Goal: Information Seeking & Learning: Check status

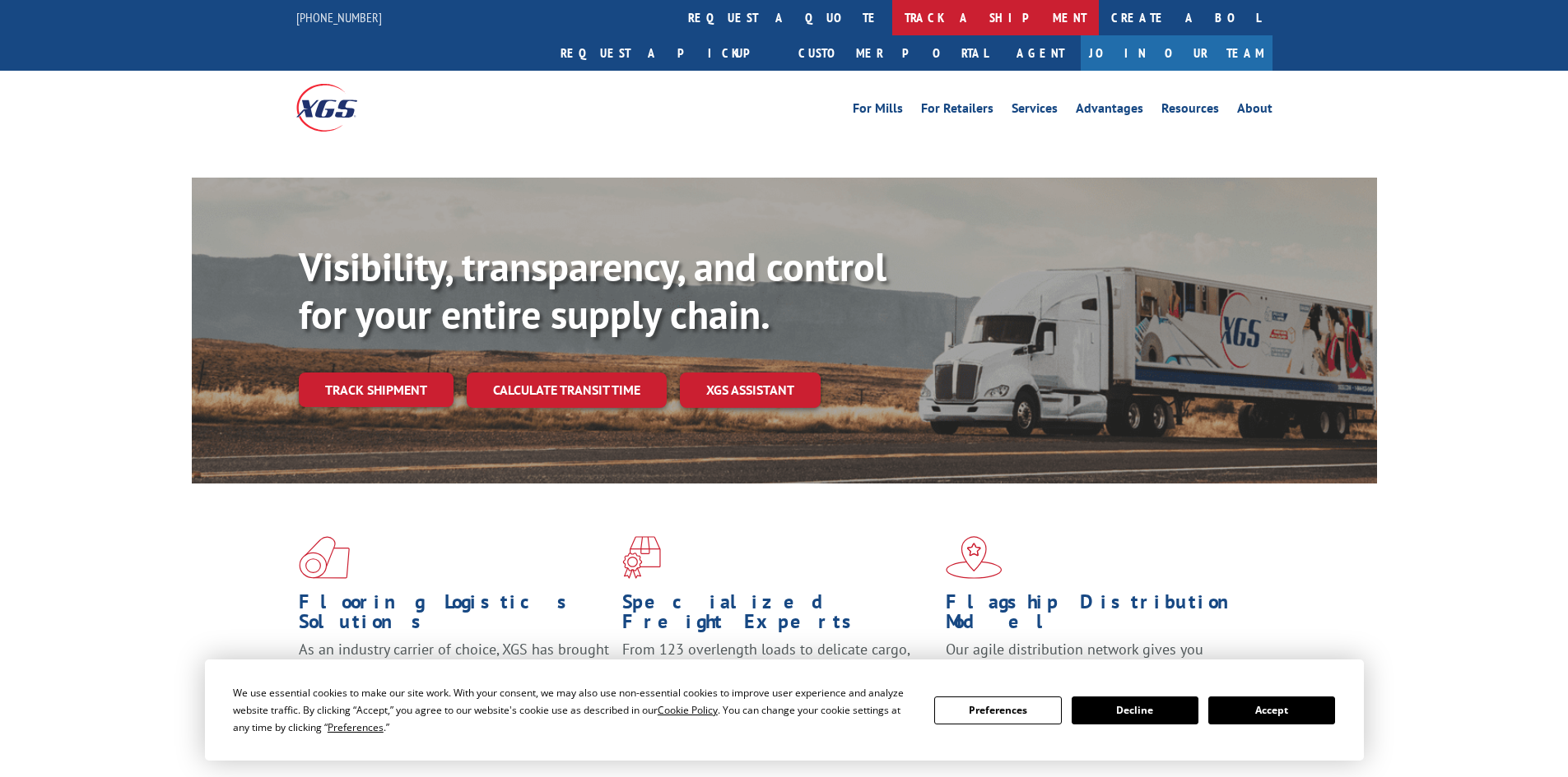
click at [892, 9] on link "track a shipment" at bounding box center [996, 18] width 207 height 35
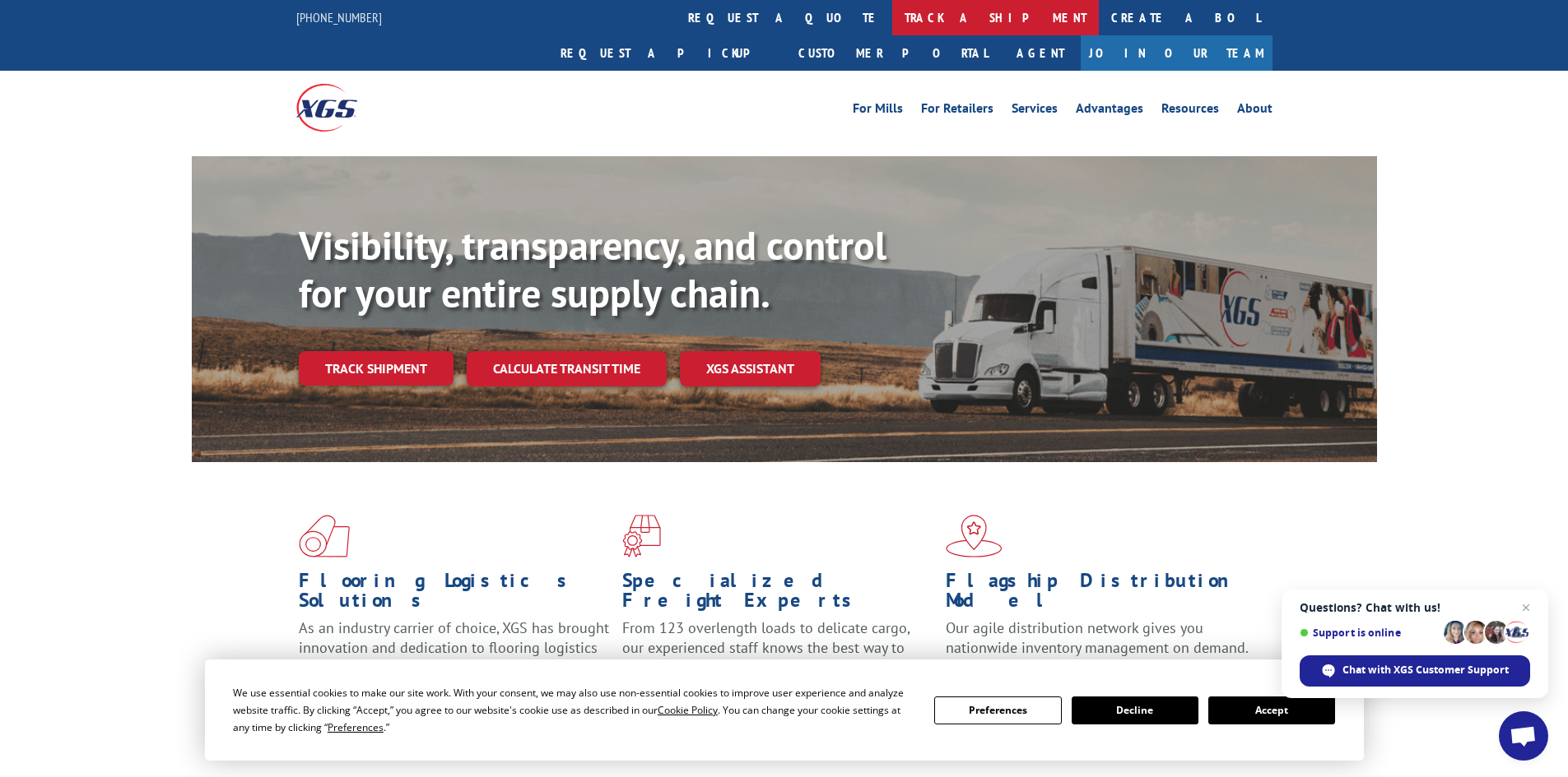
click at [892, 15] on link "track a shipment" at bounding box center [996, 18] width 207 height 35
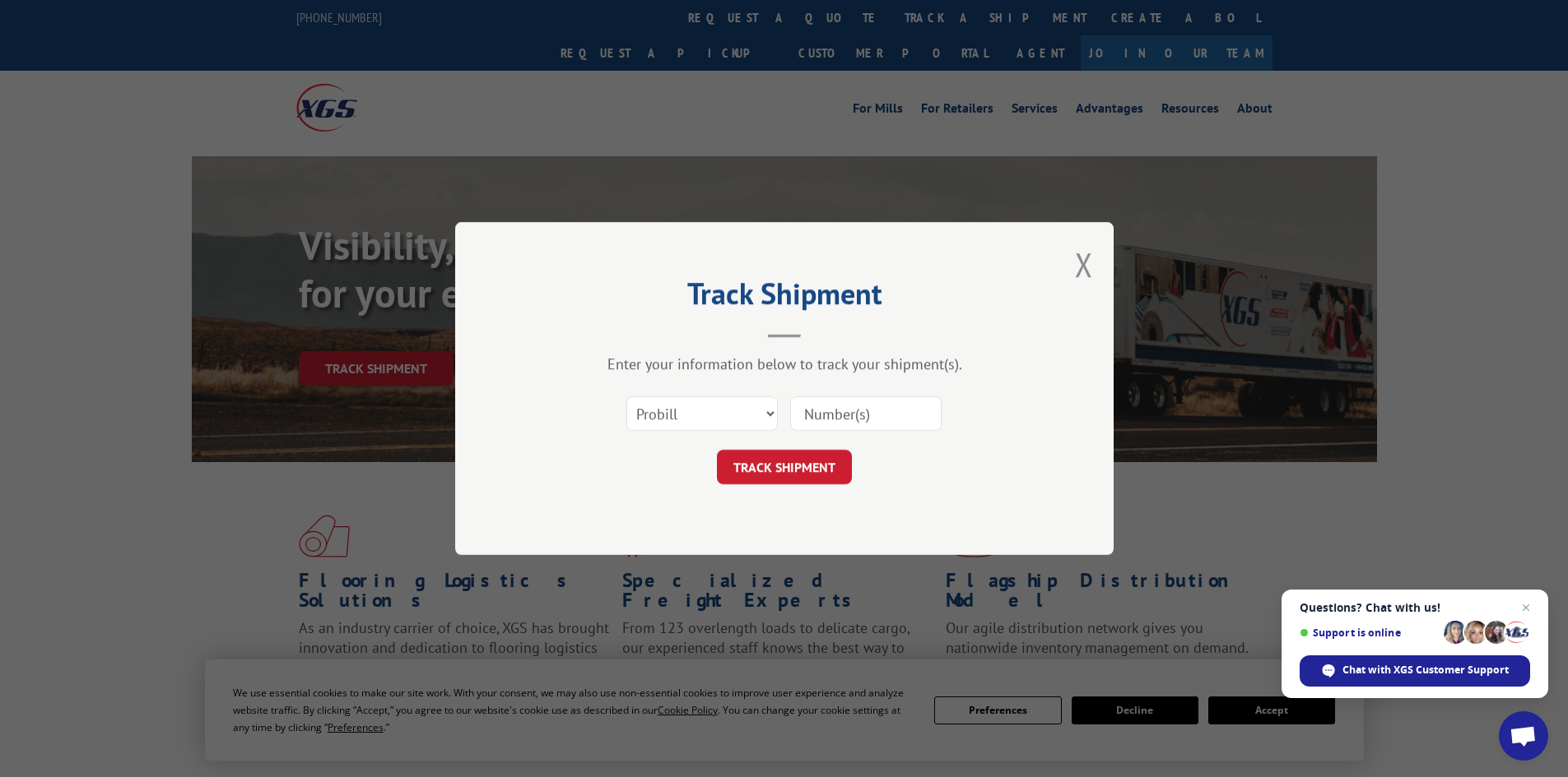
paste input "5529319"
type input "5529319"
click at [783, 457] on button "TRACK SHIPMENT" at bounding box center [784, 467] width 135 height 34
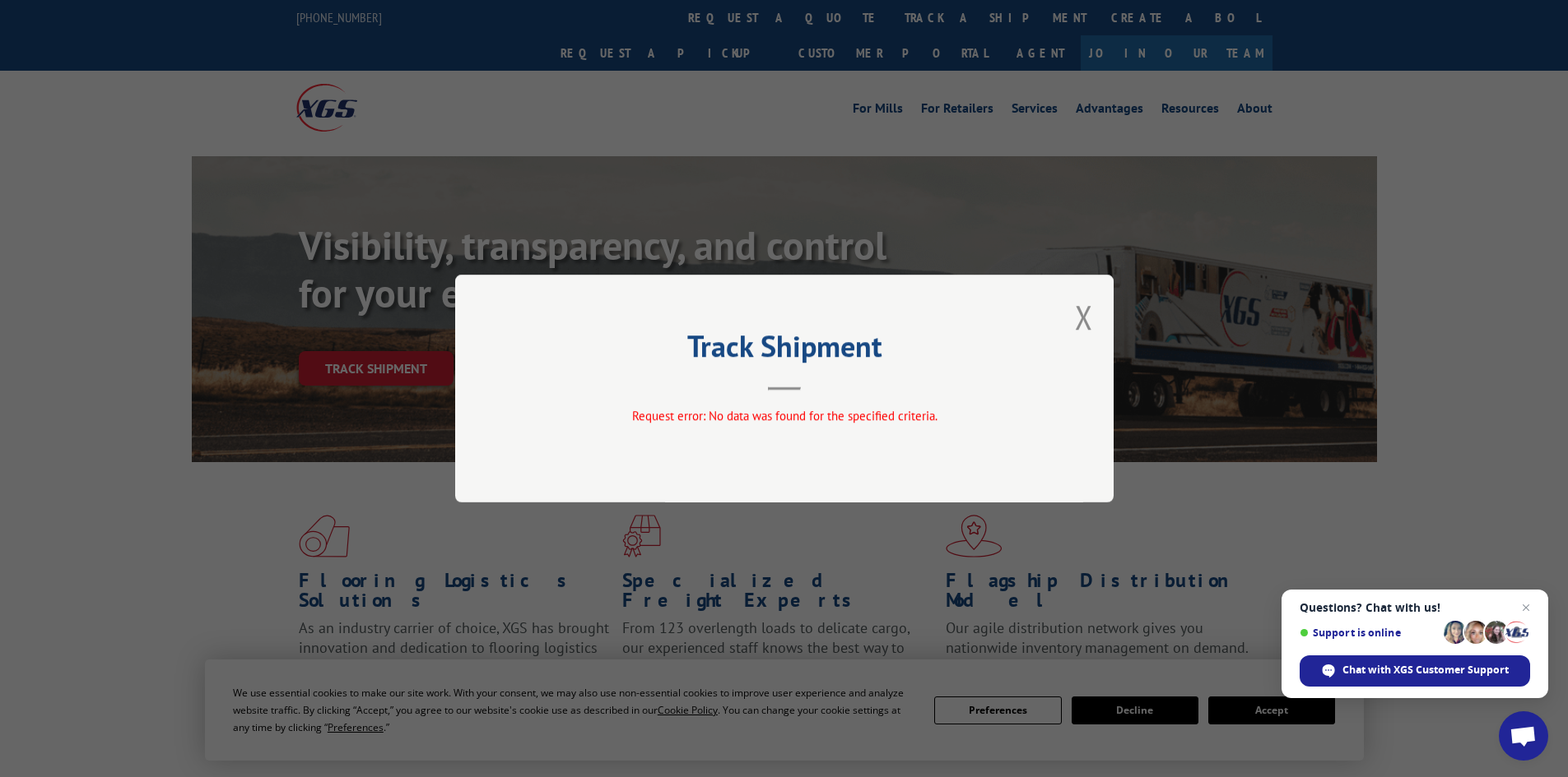
click at [244, 189] on div "Track Shipment Request error: No data was found for the specified criteria." at bounding box center [784, 388] width 1568 height 777
click at [1087, 320] on button "Close modal" at bounding box center [1083, 317] width 19 height 44
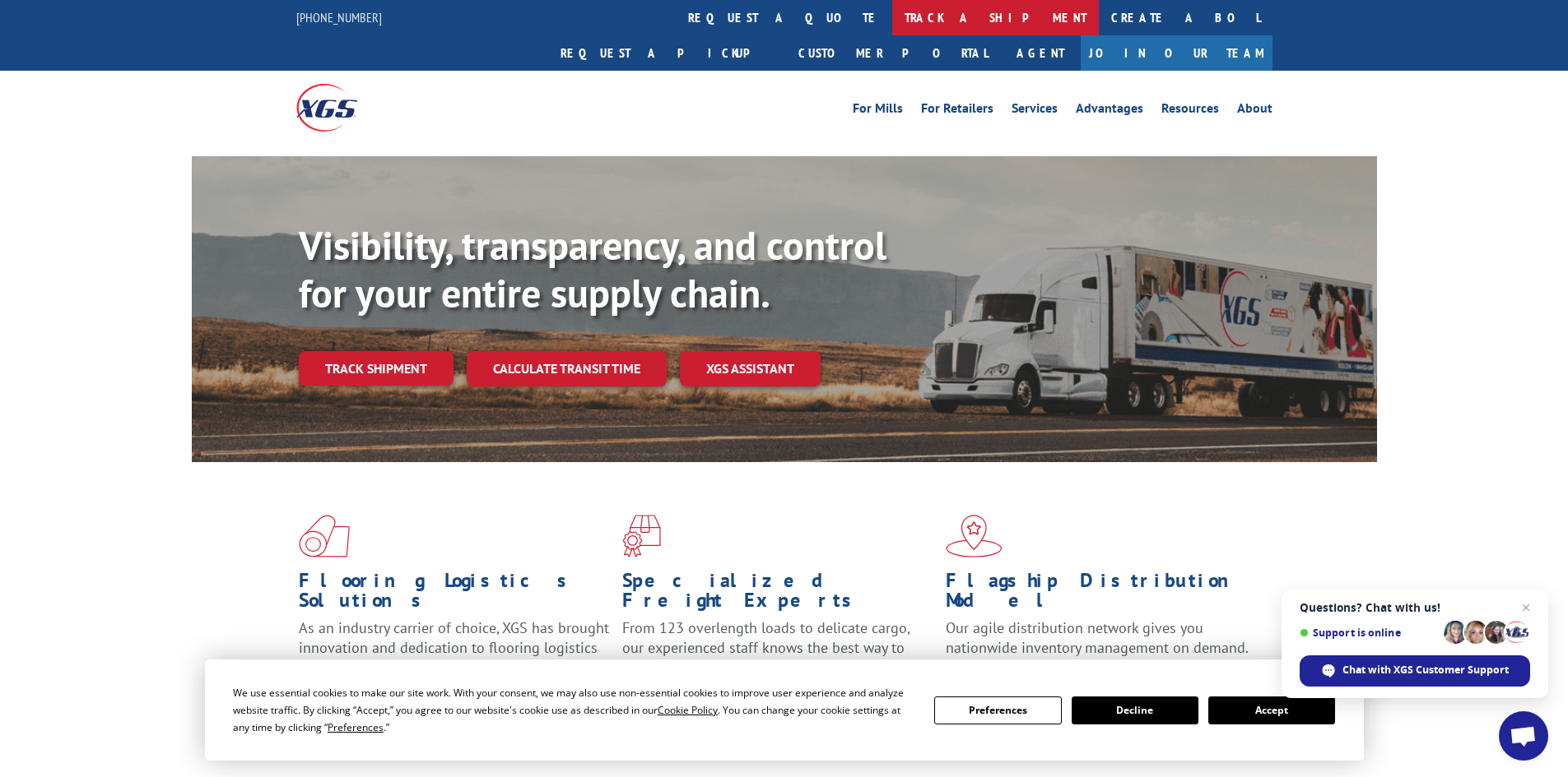
click at [892, 14] on link "track a shipment" at bounding box center [996, 18] width 207 height 35
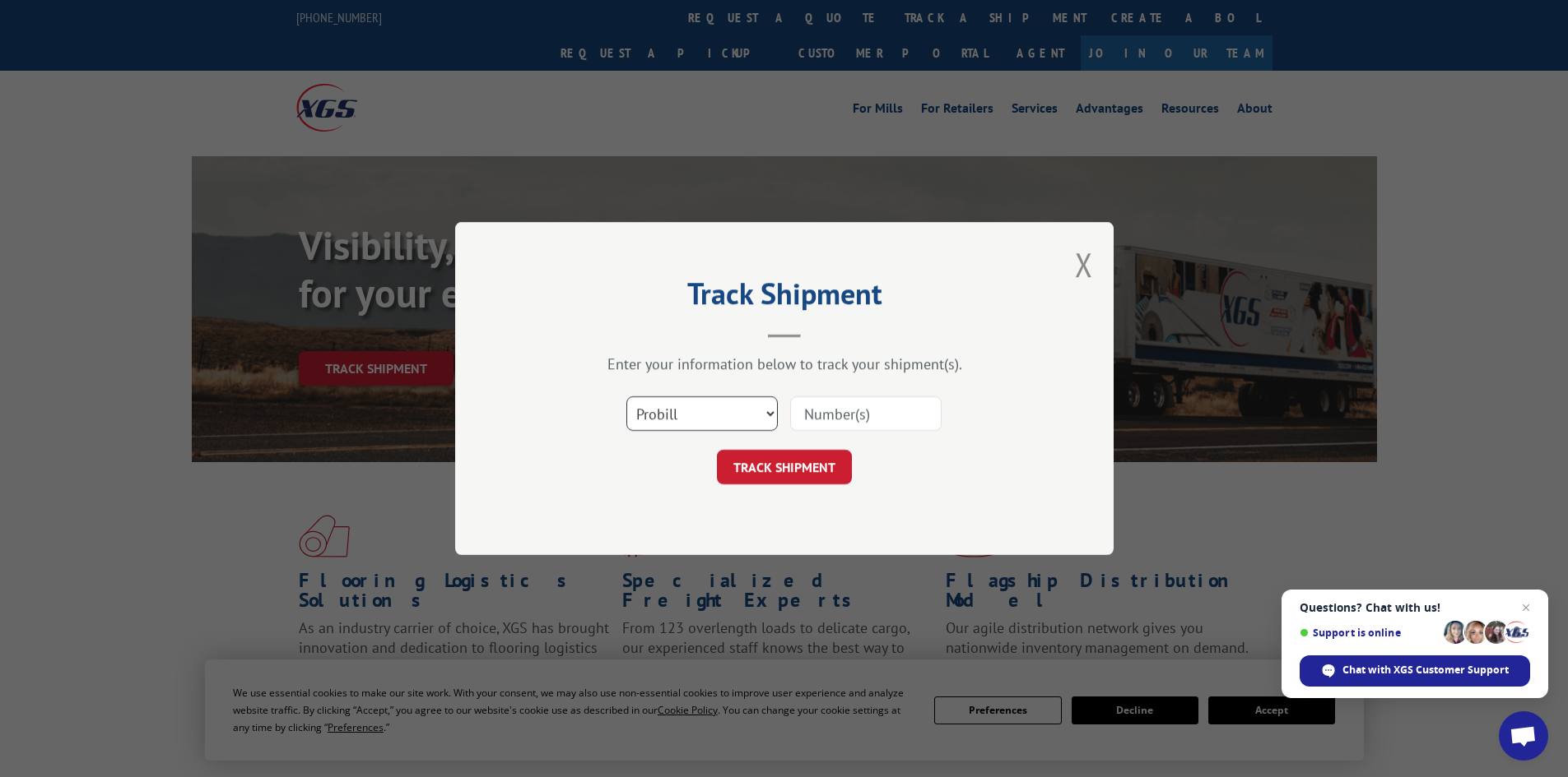
click at [765, 407] on select "Select category... Probill BOL PO" at bounding box center [701, 413] width 151 height 34
select select "bol"
click at [626, 397] on select "Select category... Probill BOL PO" at bounding box center [701, 413] width 151 height 34
paste input "5529319"
type input "5529319"
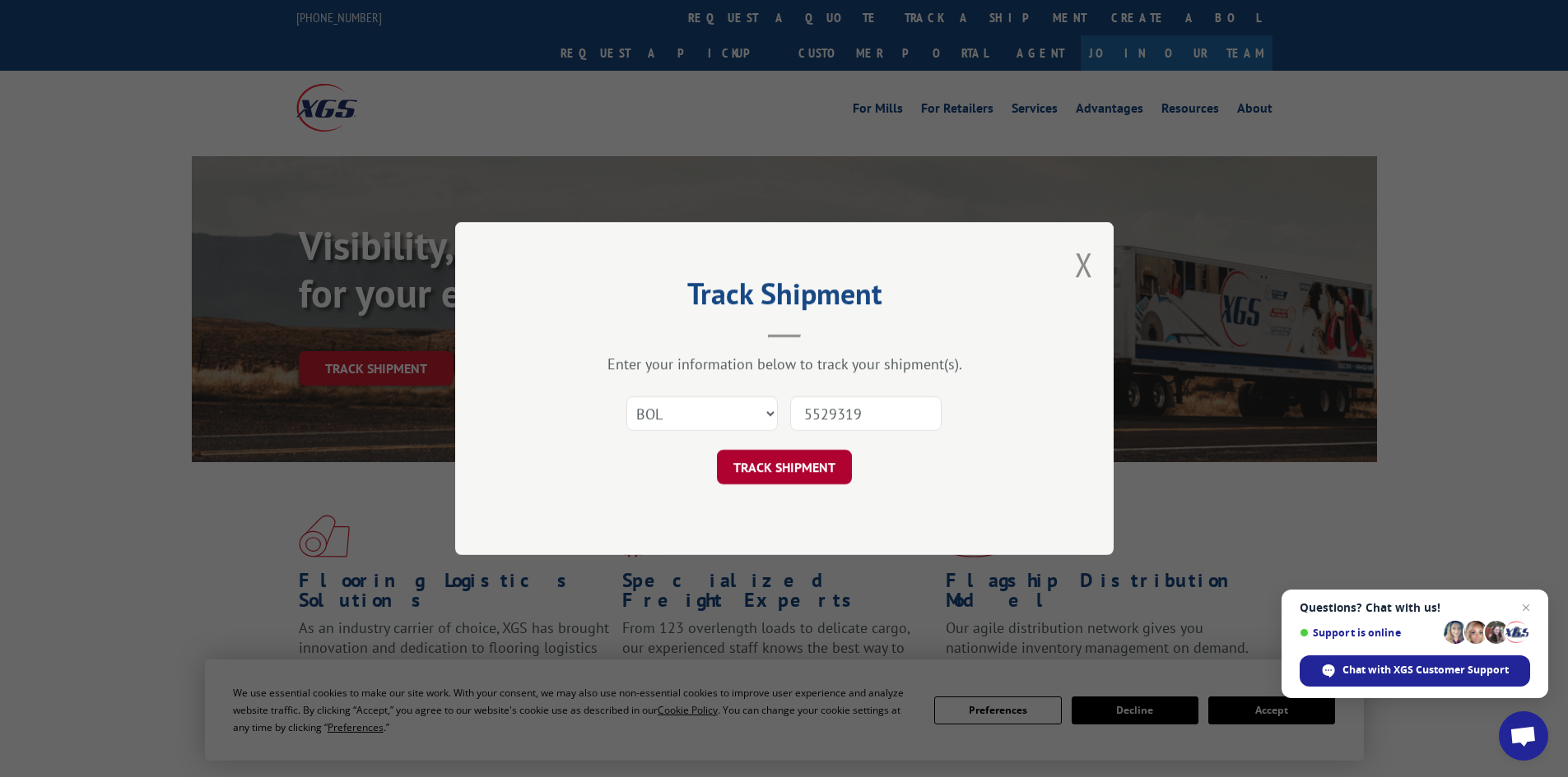
click at [762, 466] on button "TRACK SHIPMENT" at bounding box center [784, 467] width 135 height 34
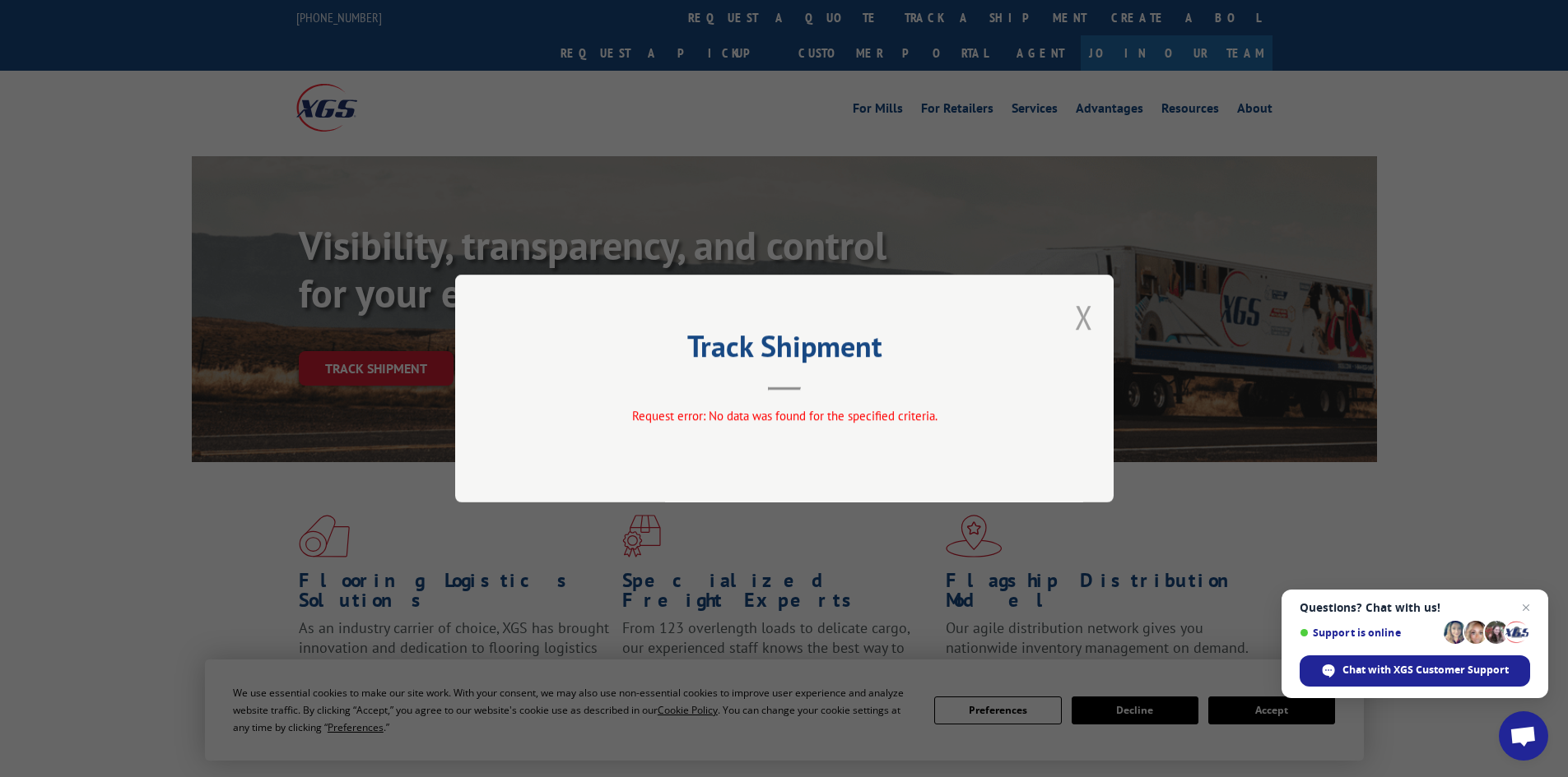
click at [1085, 316] on button "Close modal" at bounding box center [1083, 317] width 19 height 44
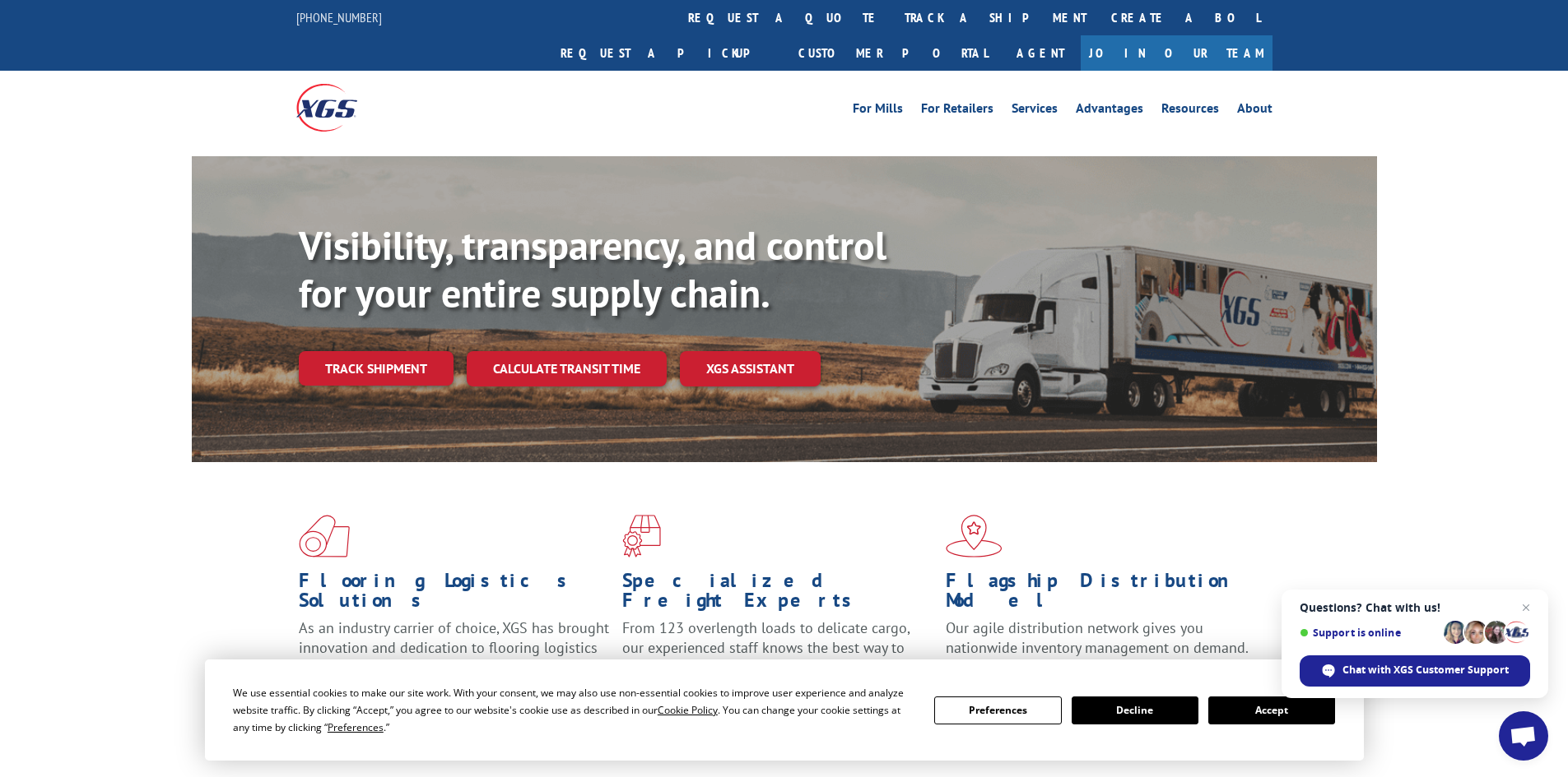
click at [1120, 707] on button "Decline" at bounding box center [1135, 711] width 127 height 28
